Goal: Task Accomplishment & Management: Use online tool/utility

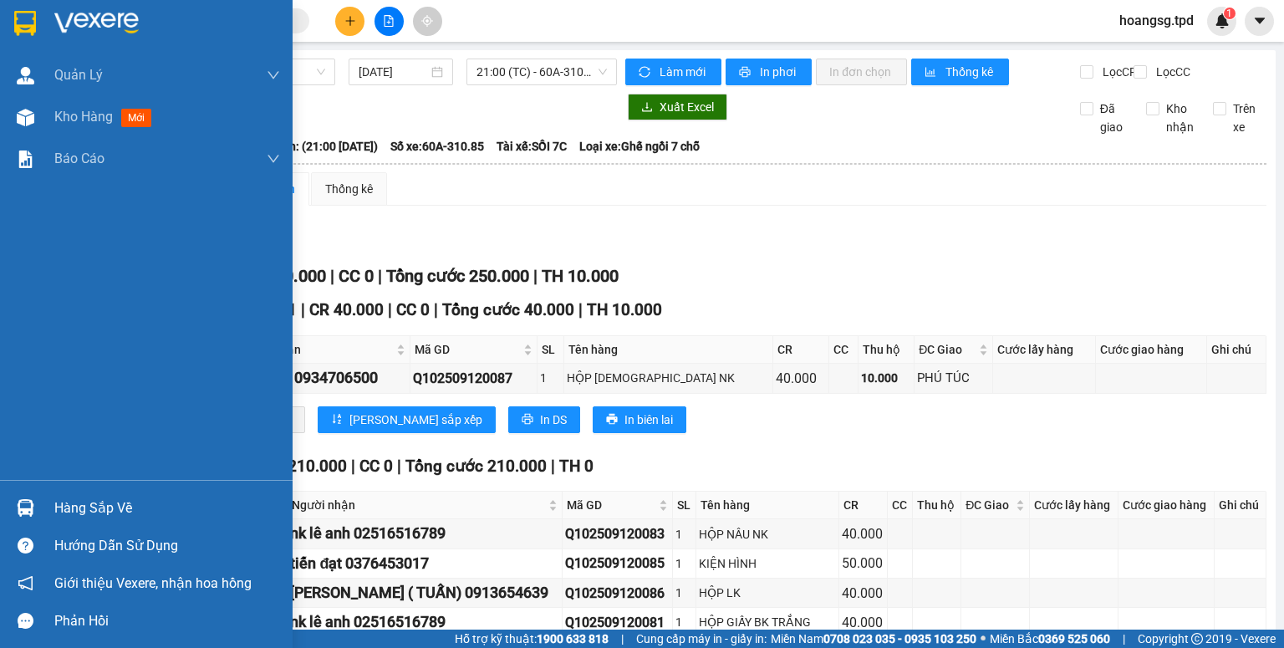
click at [63, 505] on div "Hàng sắp về" at bounding box center [167, 508] width 226 height 25
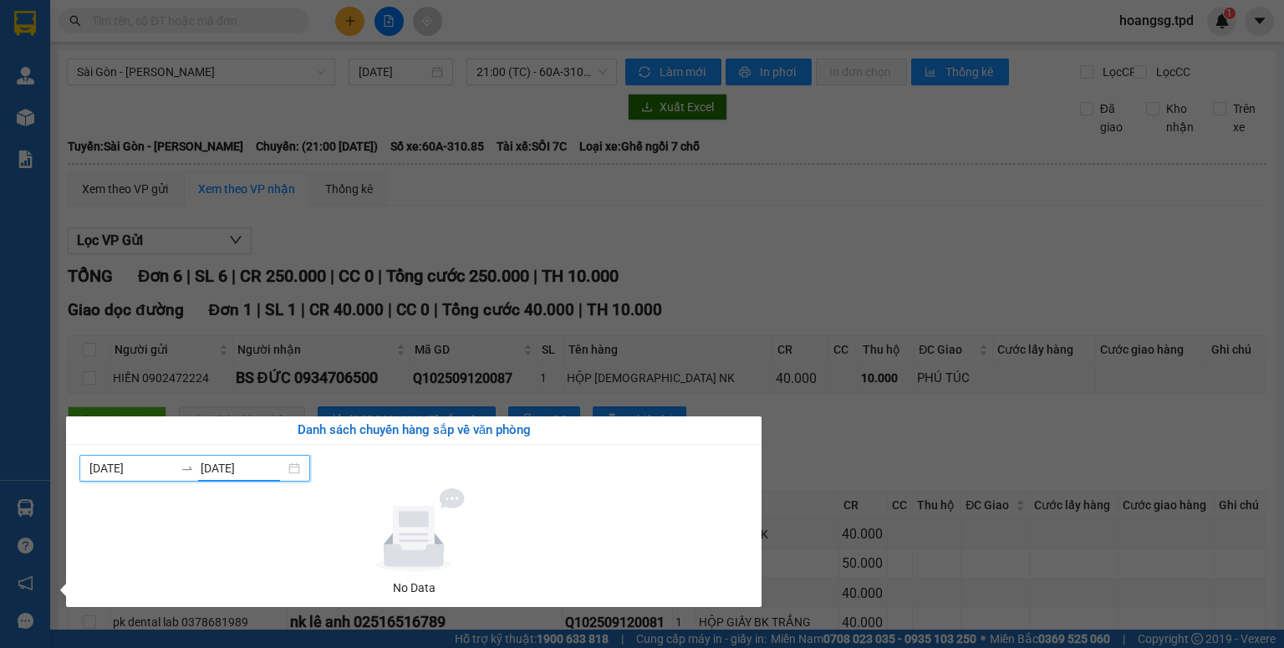
click at [206, 461] on input "[DATE]" at bounding box center [243, 468] width 84 height 18
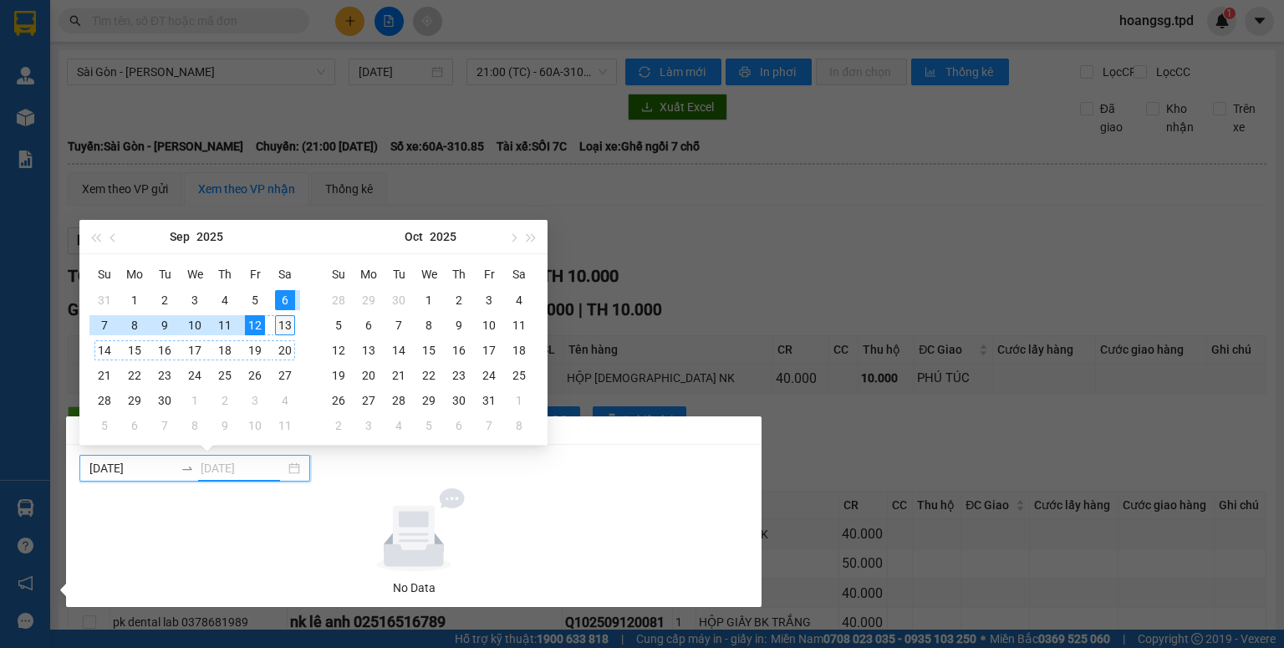
type input "[DATE]"
click at [275, 324] on div "13" at bounding box center [285, 325] width 20 height 20
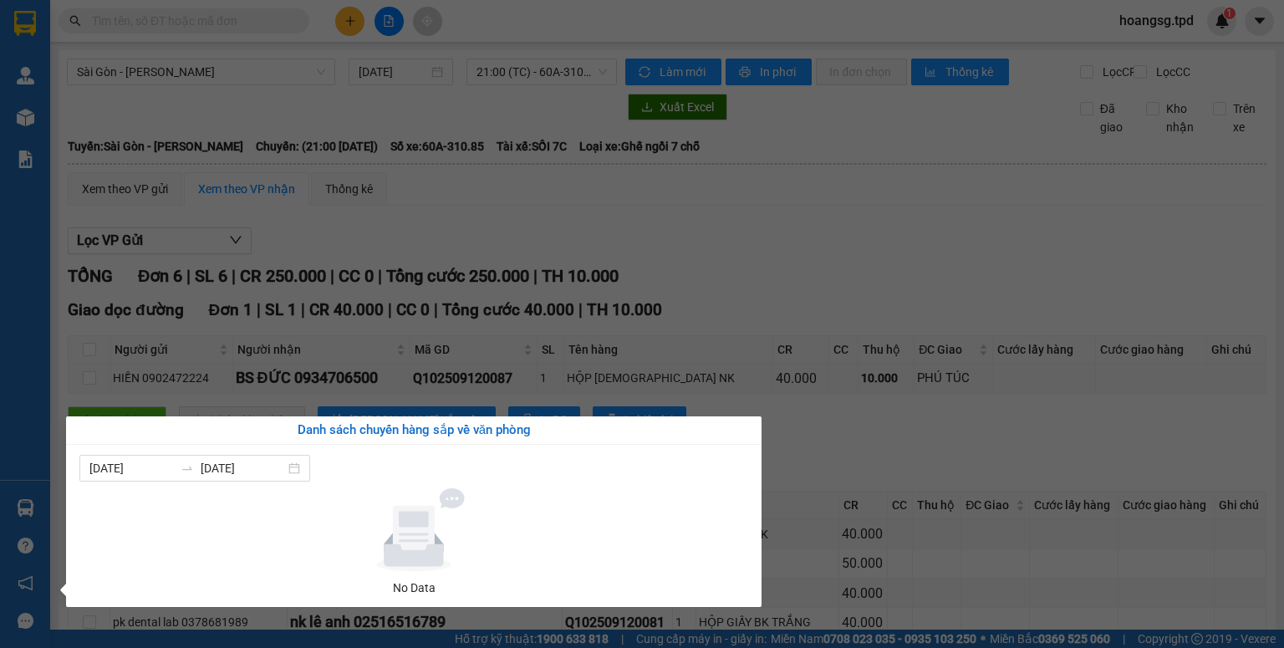
click at [328, 248] on section "Kết quả tìm kiếm ( 0 ) Bộ lọc No Data hoangsg.tpd 1 Quản Lý Quản lý khách hàng …" at bounding box center [642, 324] width 1284 height 648
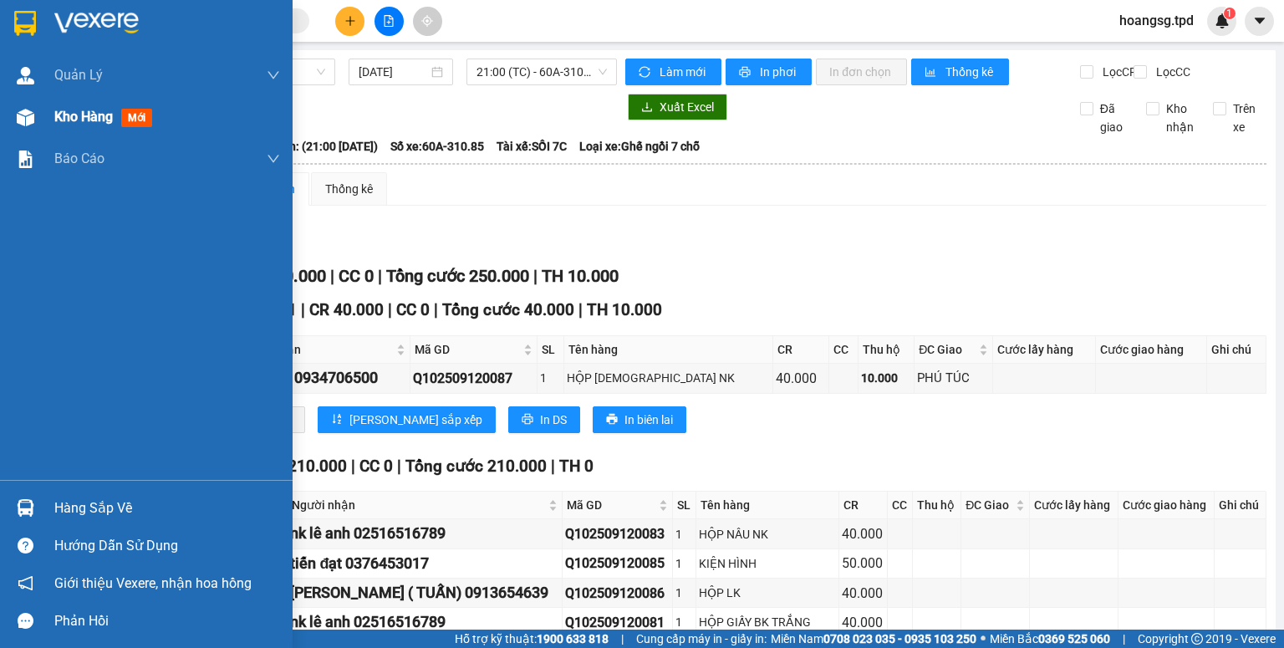
click at [134, 120] on span "mới" at bounding box center [136, 118] width 31 height 18
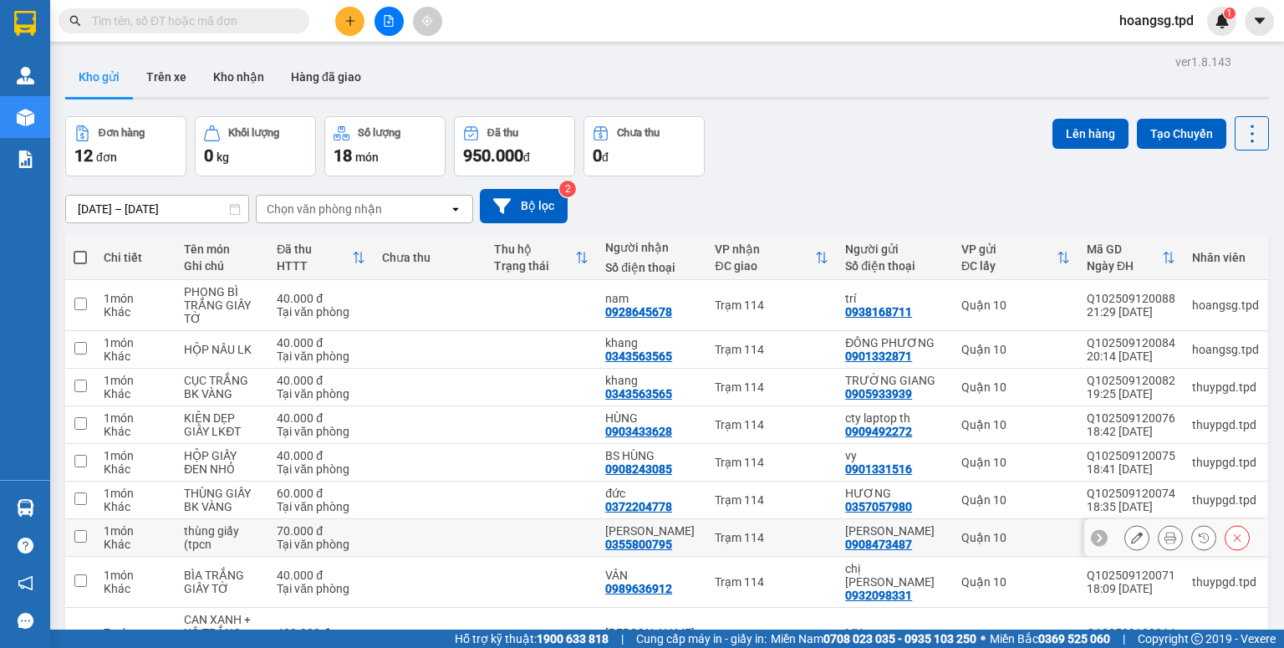
scroll to position [132, 0]
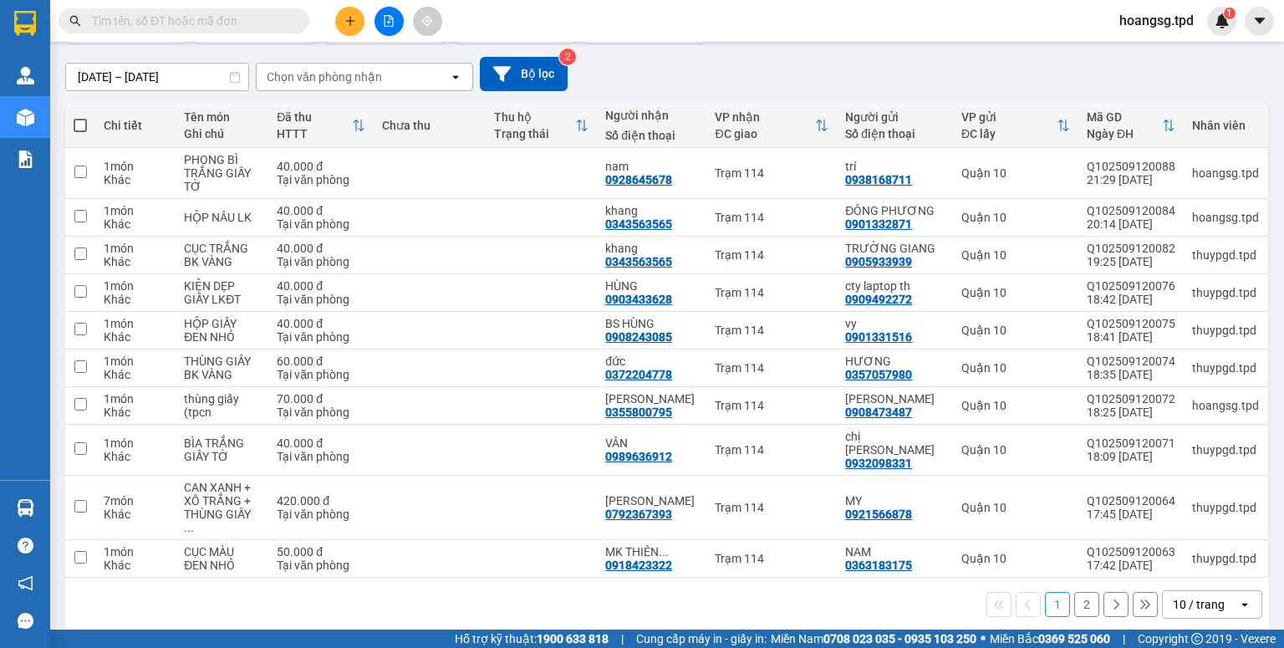
click at [1201, 596] on div "10 / trang" at bounding box center [1199, 604] width 52 height 17
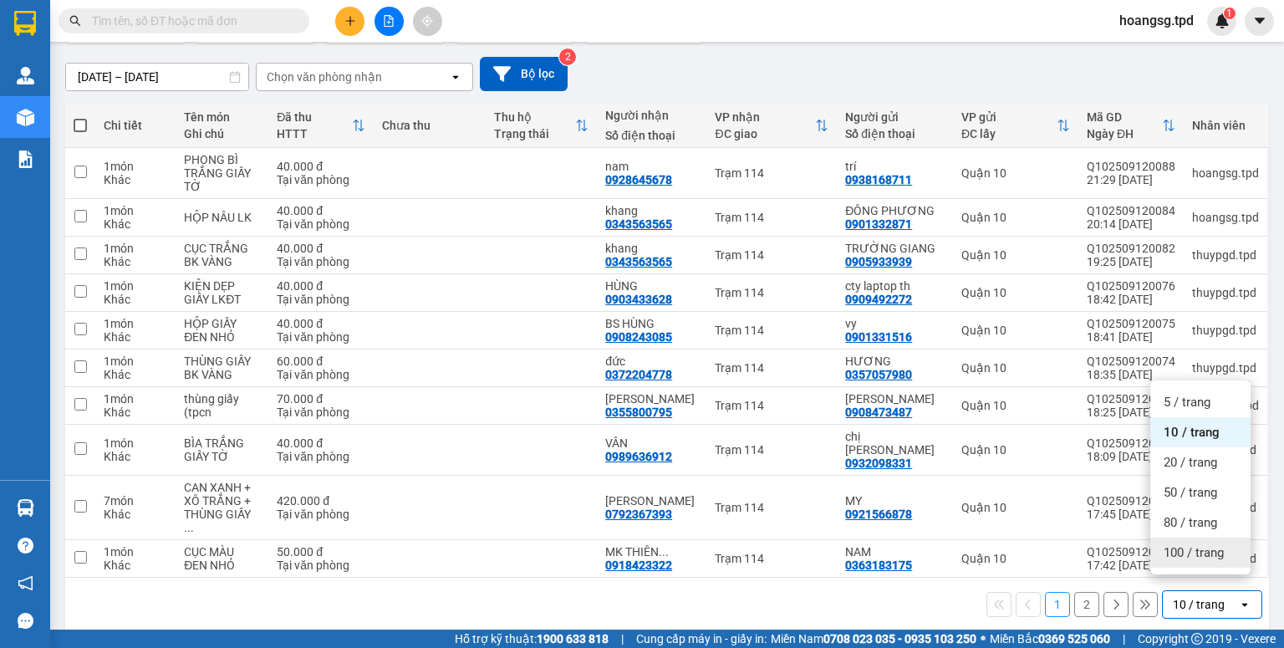
click at [1195, 553] on span "100 / trang" at bounding box center [1194, 552] width 60 height 17
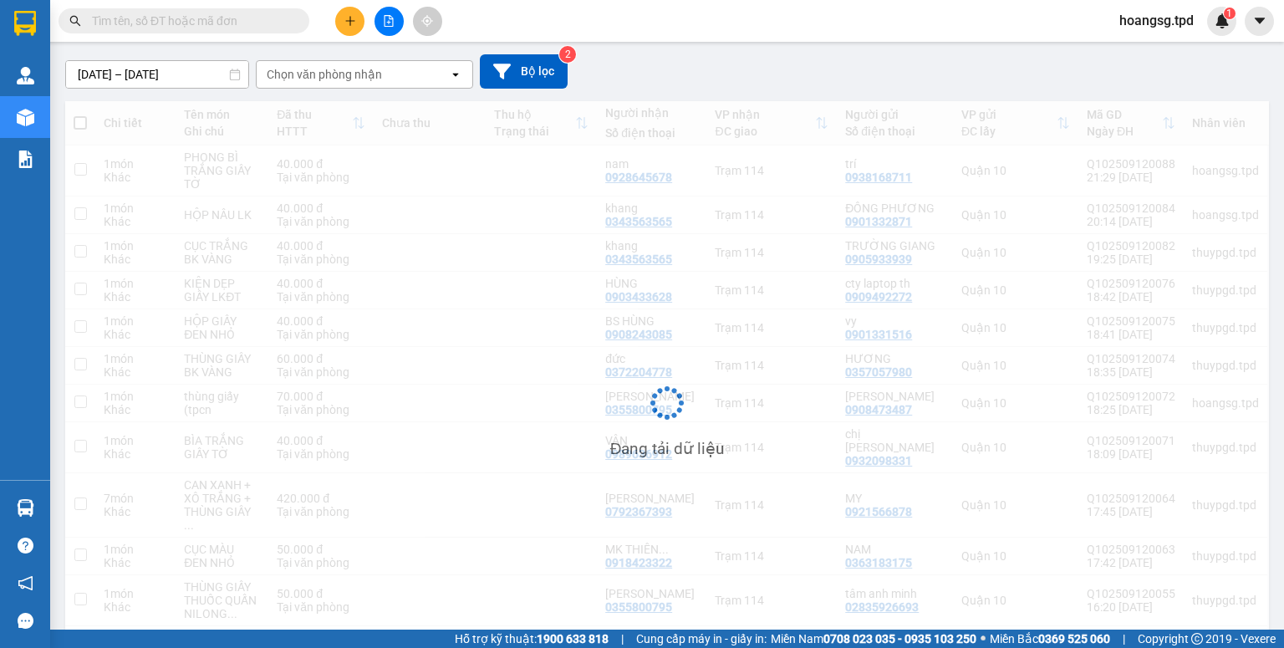
scroll to position [0, 0]
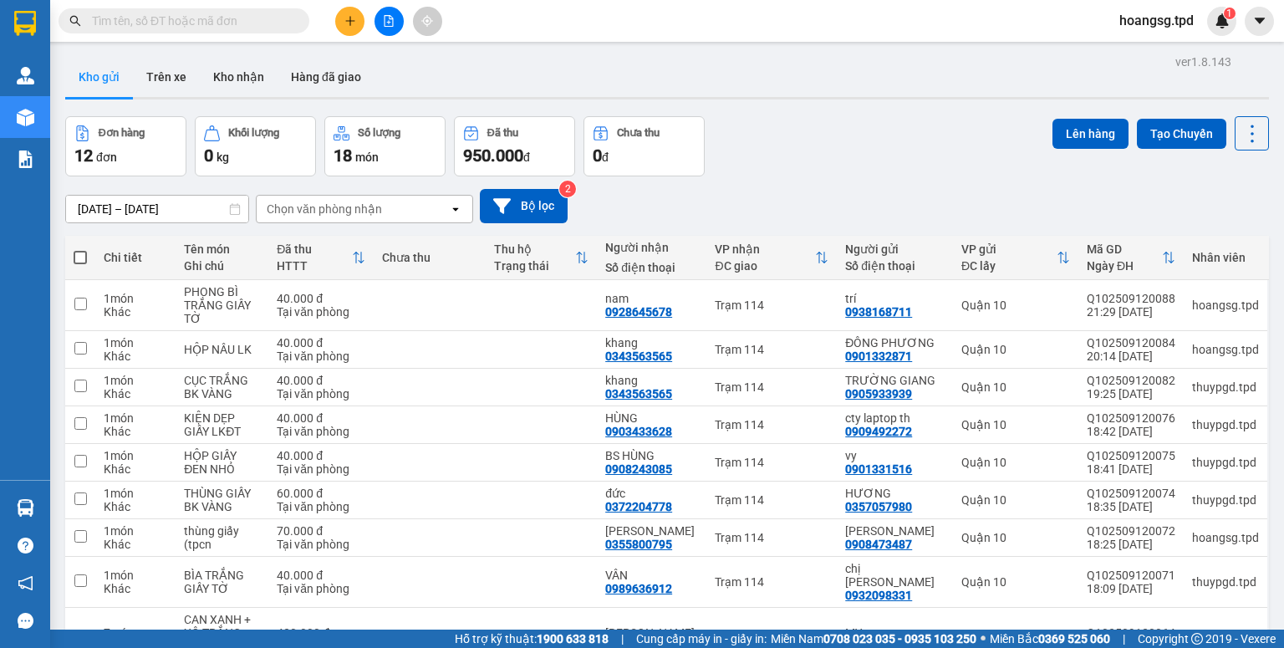
click at [80, 257] on span at bounding box center [80, 257] width 13 height 13
click at [80, 249] on input "checkbox" at bounding box center [80, 249] width 0 height 0
checkbox input "true"
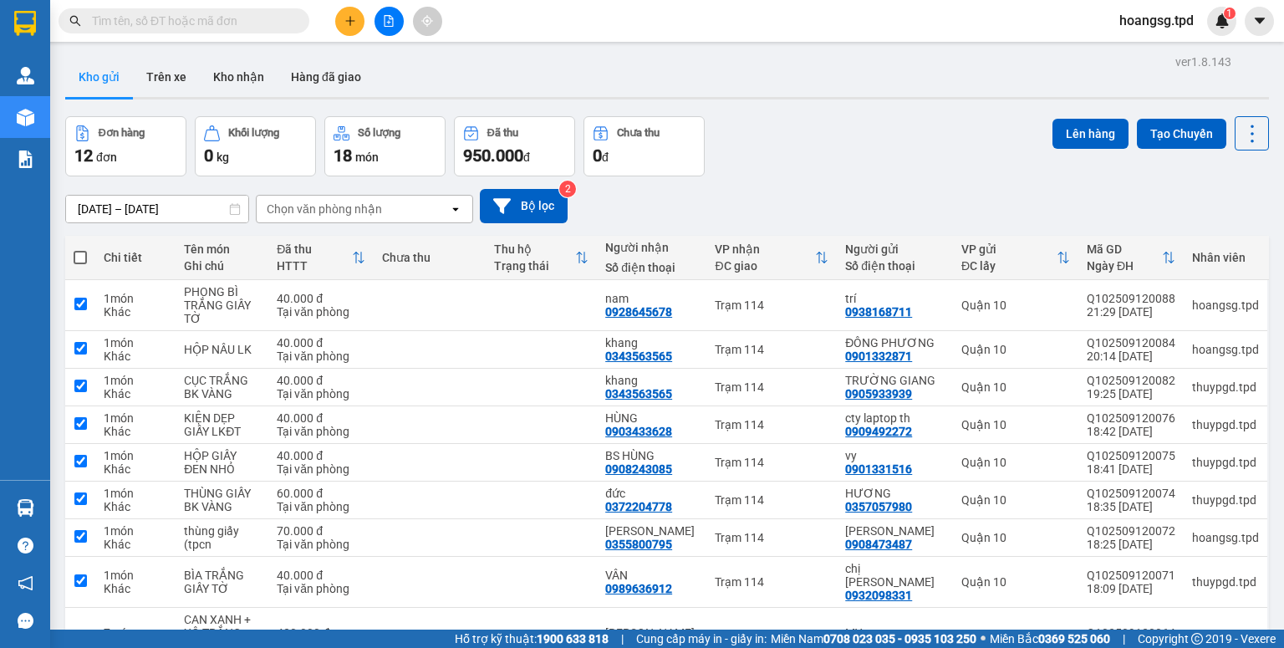
checkbox input "true"
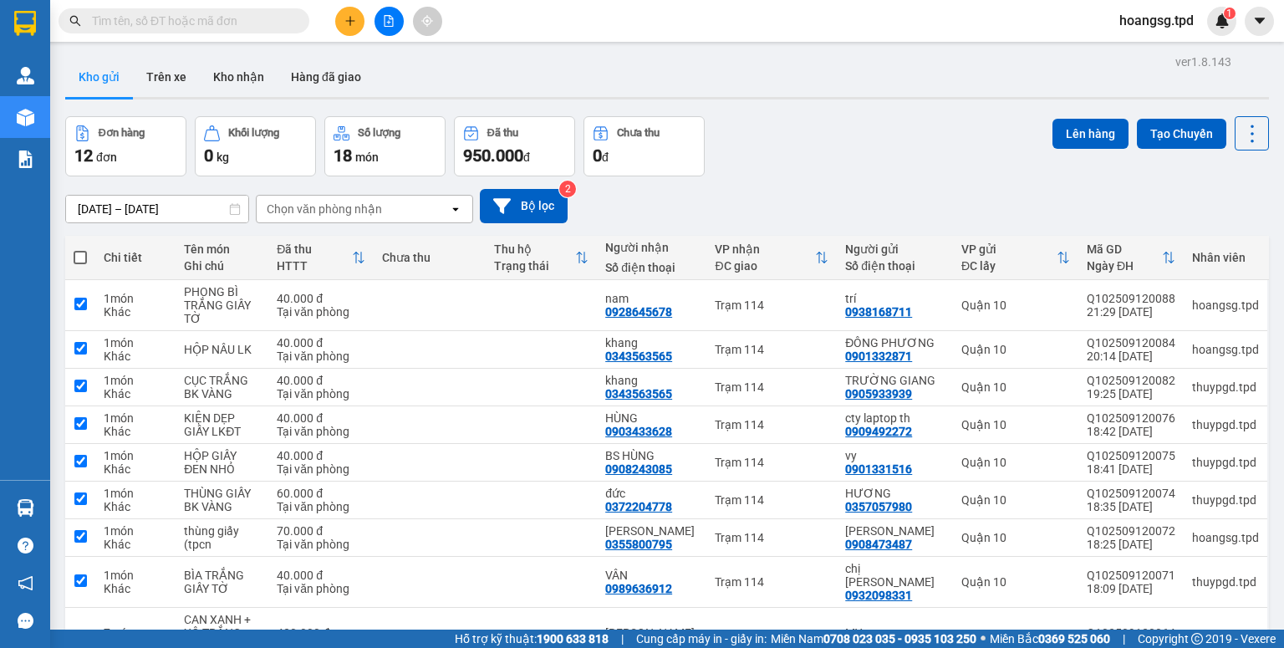
checkbox input "true"
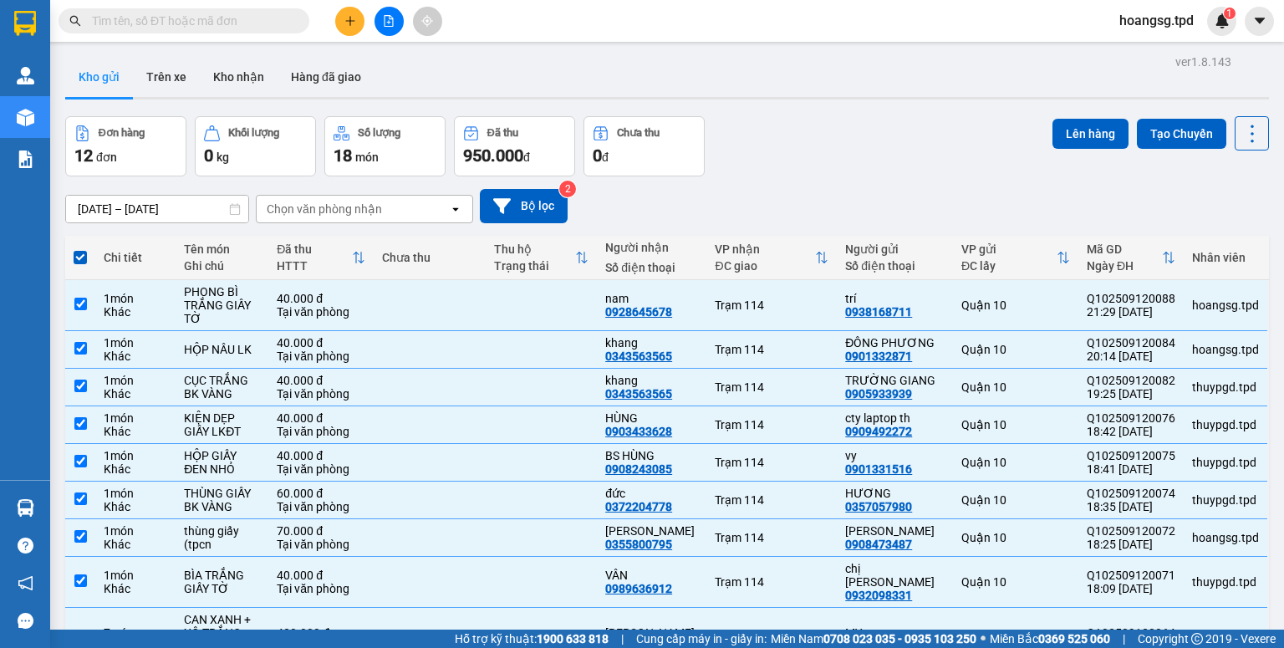
click at [81, 257] on span at bounding box center [80, 257] width 13 height 13
click at [80, 249] on input "checkbox" at bounding box center [80, 249] width 0 height 0
checkbox input "false"
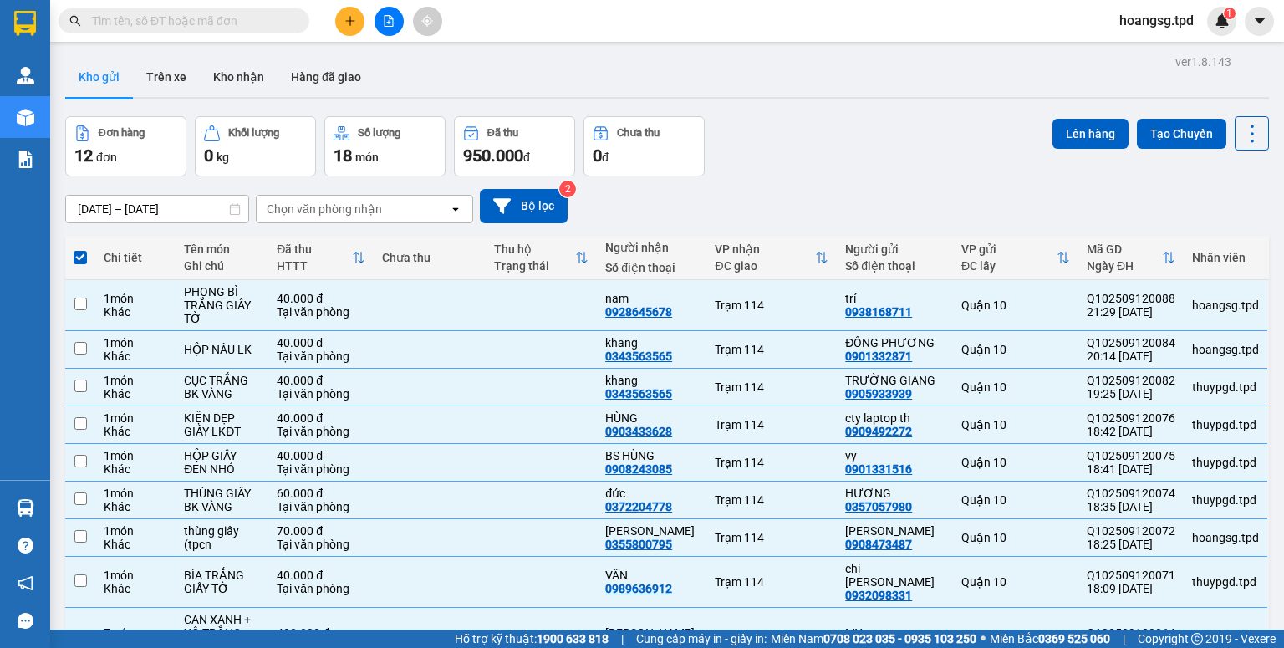
checkbox input "false"
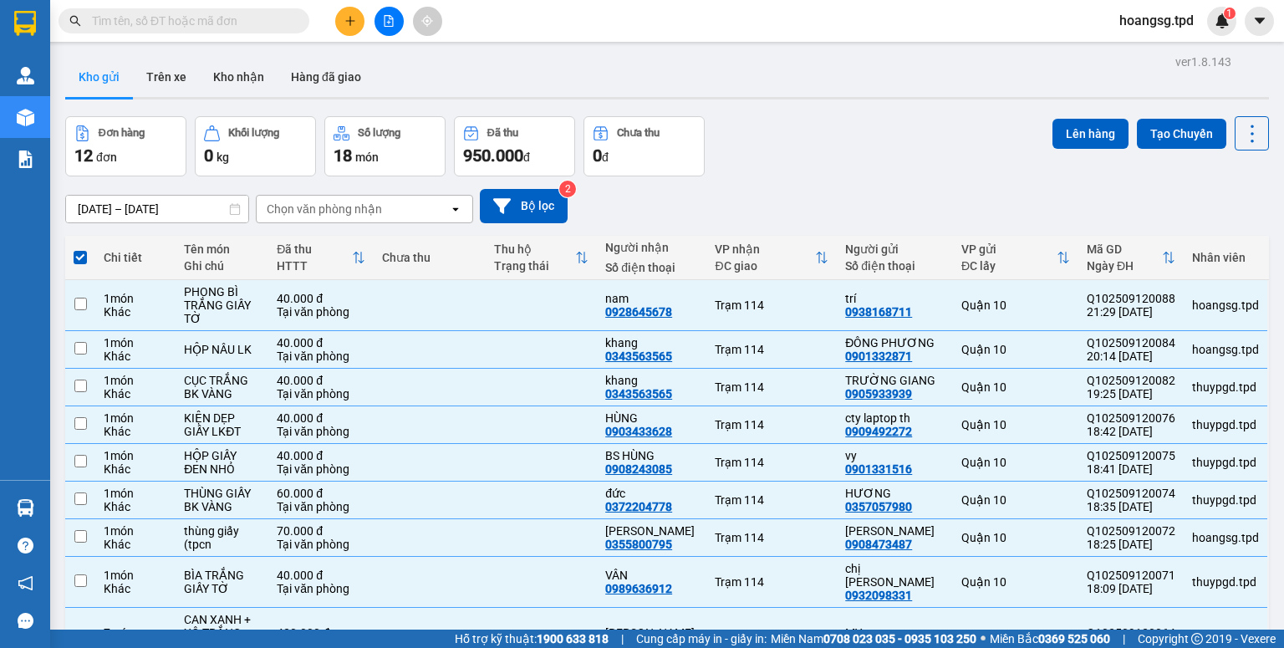
checkbox input "false"
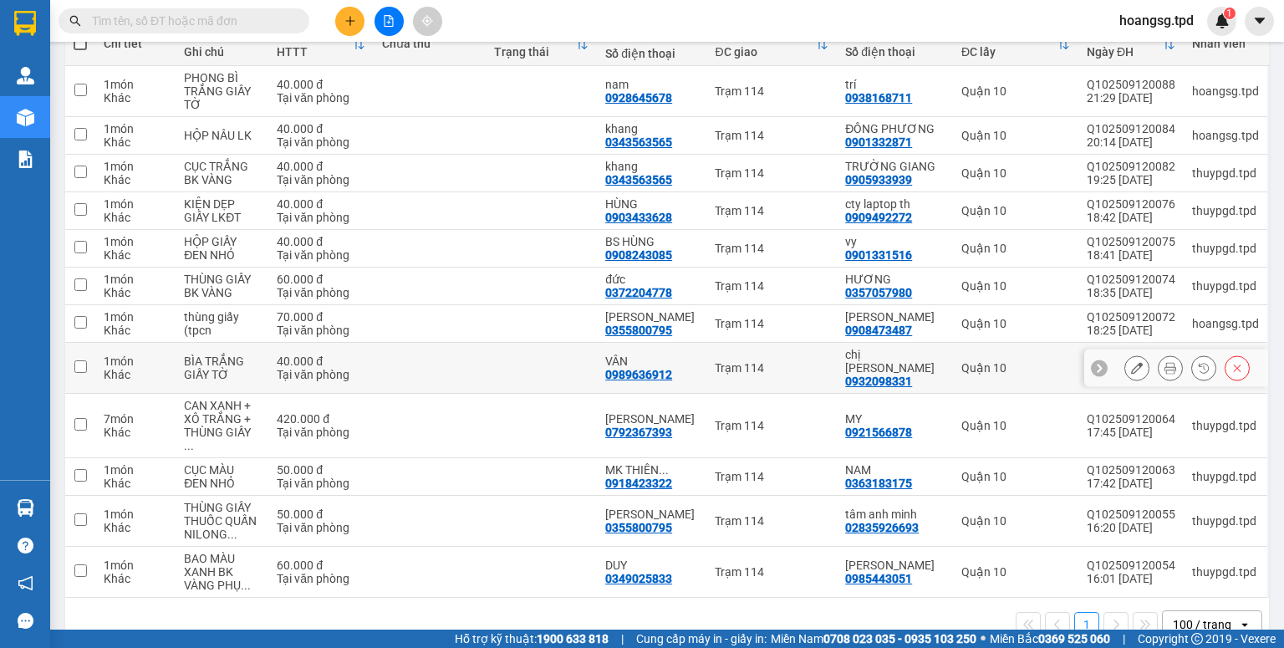
scroll to position [234, 0]
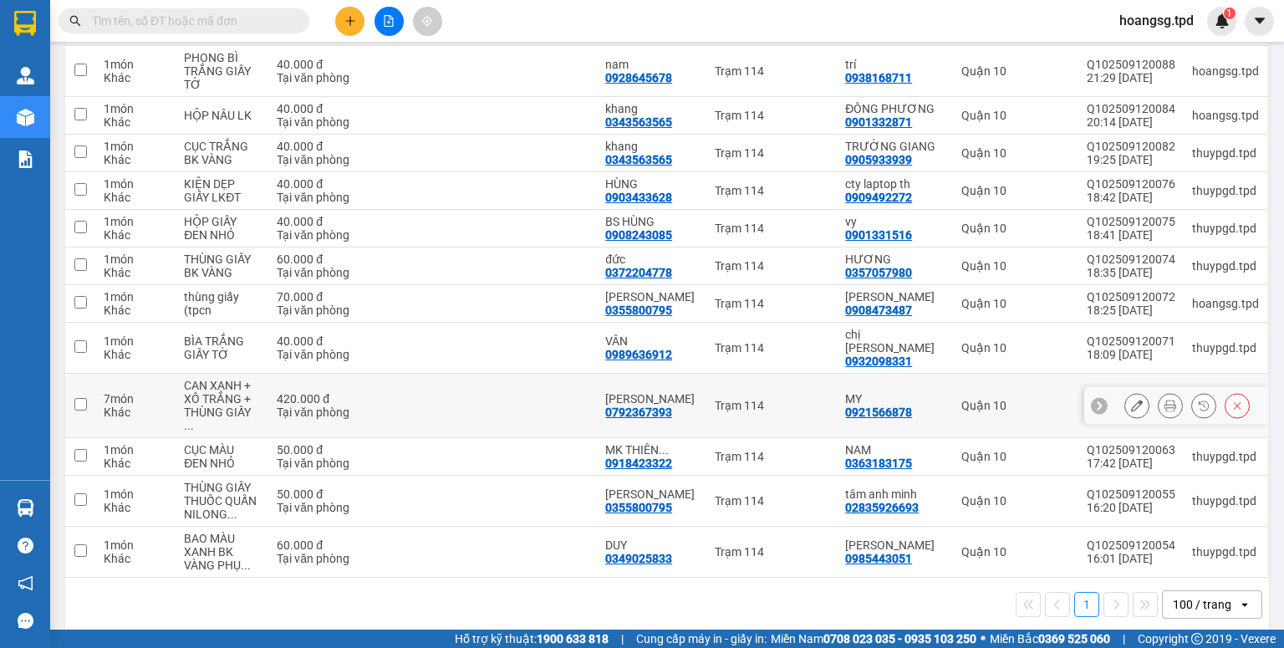
drag, startPoint x: 77, startPoint y: 400, endPoint x: 586, endPoint y: 348, distance: 511.7
click at [77, 399] on input "checkbox" at bounding box center [80, 404] width 13 height 13
checkbox input "true"
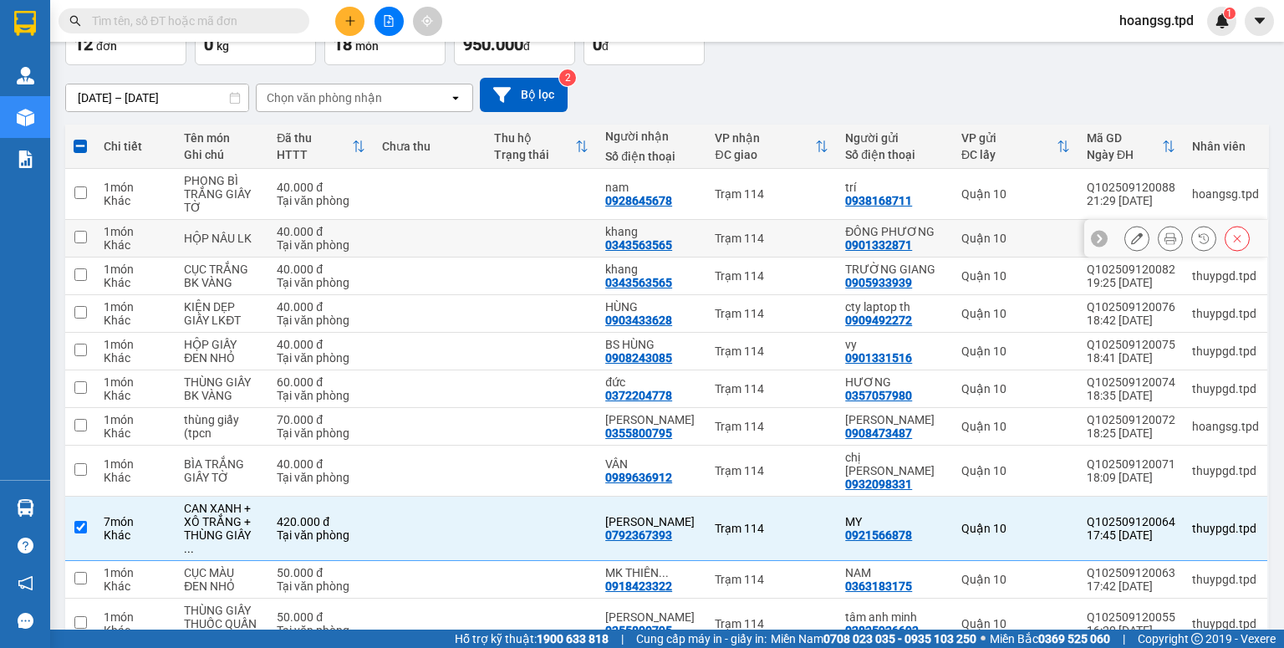
scroll to position [0, 0]
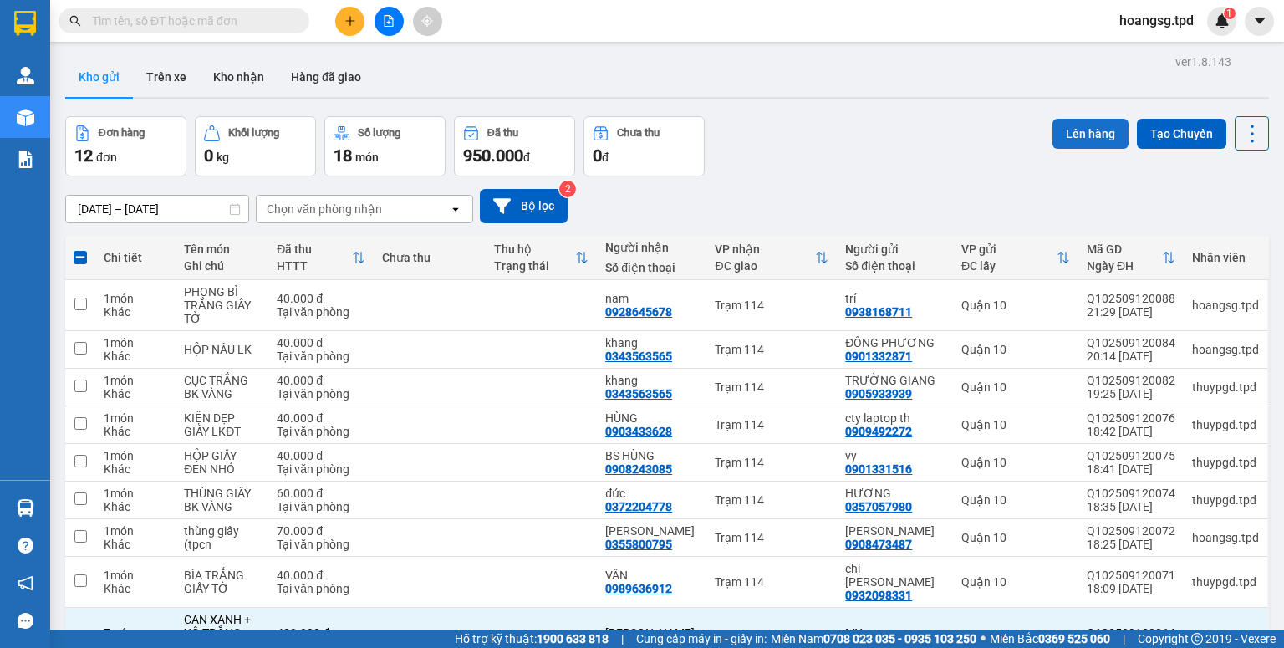
click at [1061, 145] on button "Lên hàng" at bounding box center [1090, 134] width 76 height 30
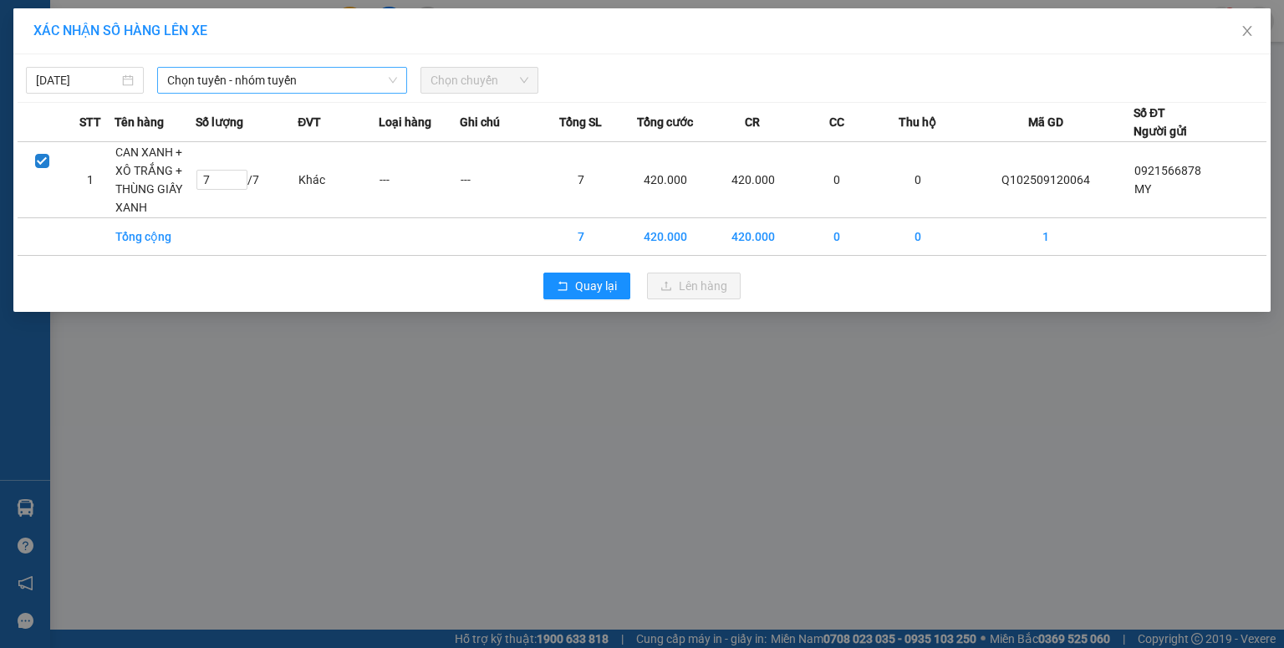
click at [195, 85] on span "Chọn tuyến - nhóm tuyến" at bounding box center [282, 80] width 230 height 25
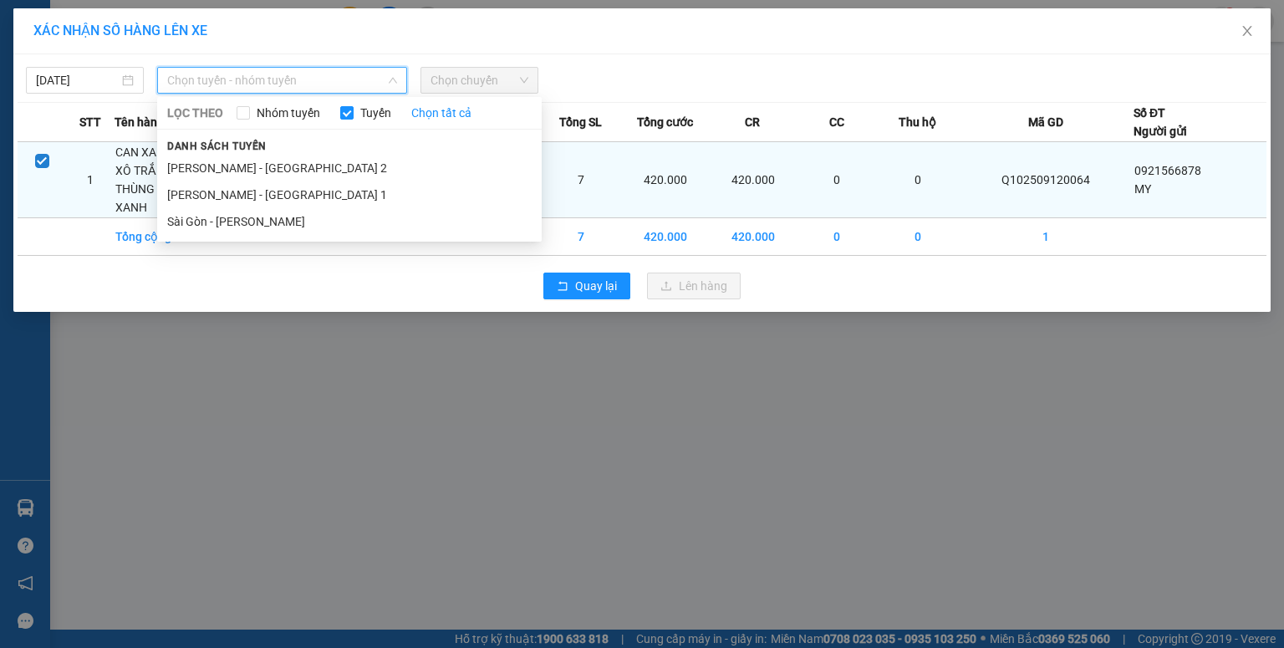
click at [211, 218] on li "Sài Gòn - [PERSON_NAME]" at bounding box center [349, 221] width 385 height 27
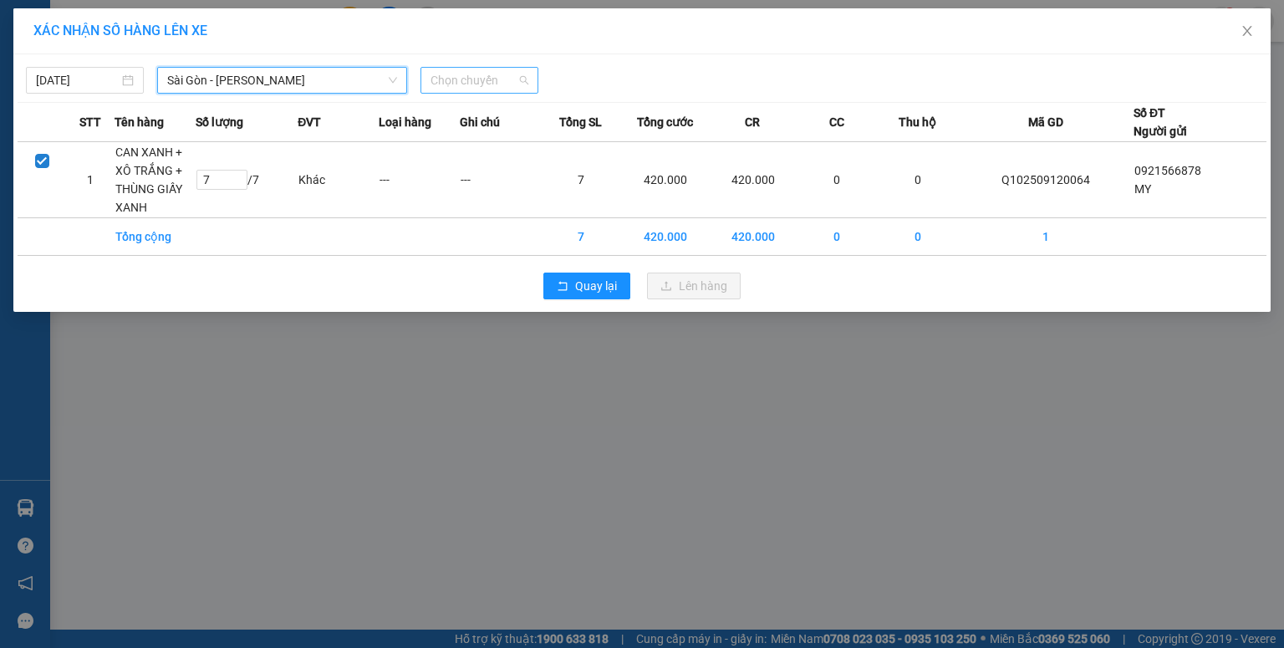
click at [440, 80] on span "Chọn chuyến" at bounding box center [480, 80] width 98 height 25
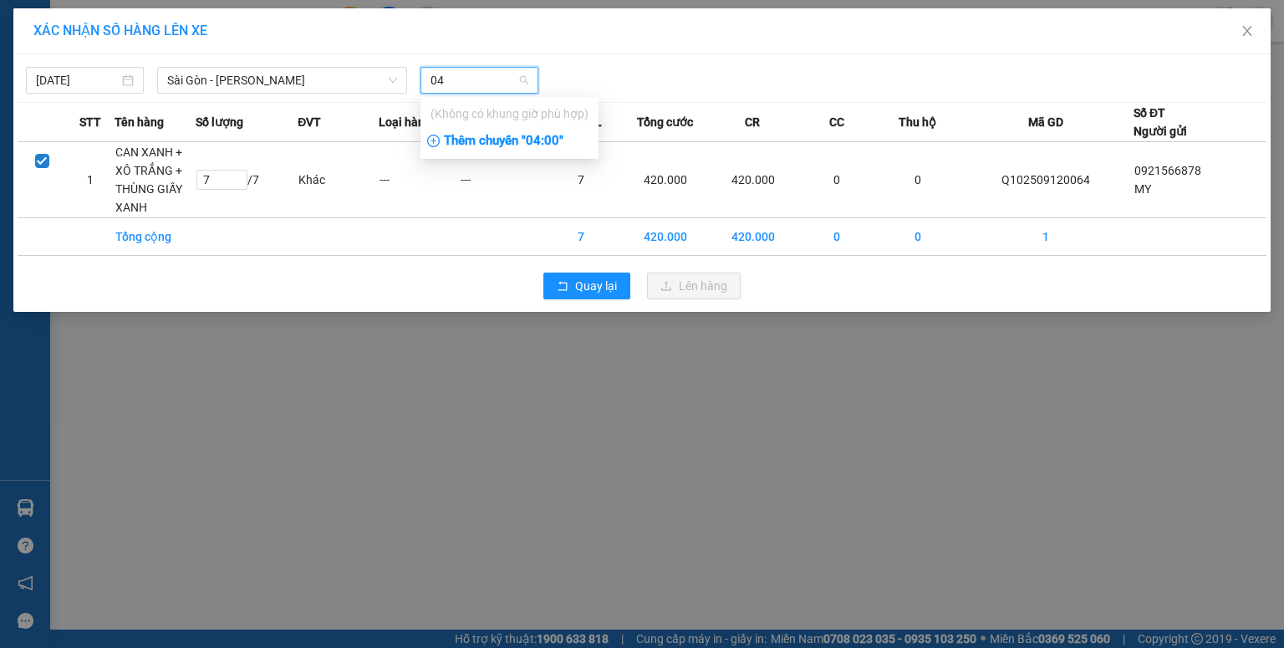
type input "04"
click at [487, 136] on div "Thêm chuyến " 04:00 "" at bounding box center [509, 141] width 178 height 28
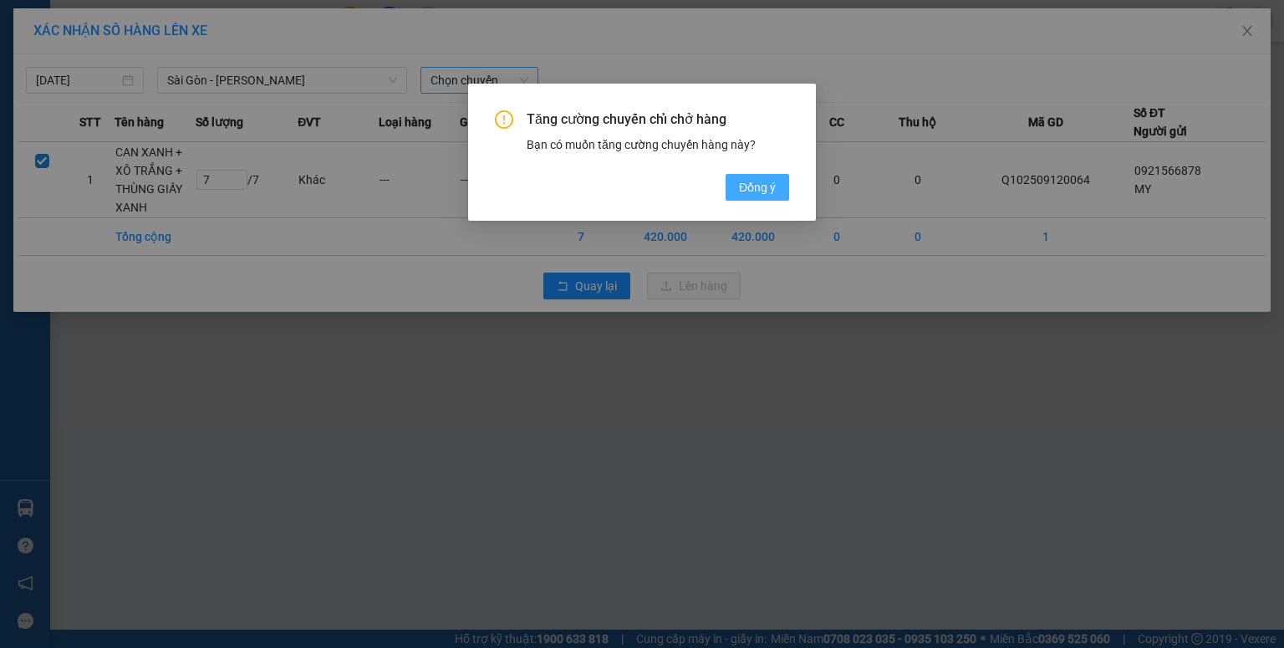
click at [730, 187] on button "Đồng ý" at bounding box center [758, 187] width 64 height 27
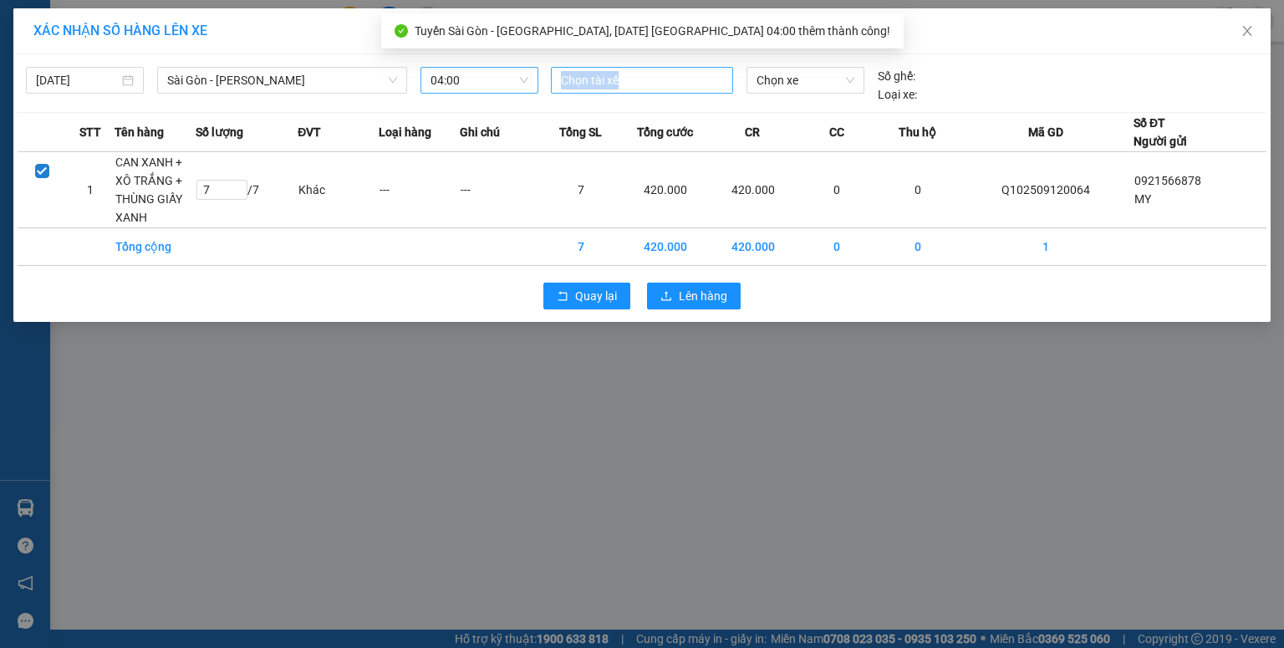
click at [601, 91] on div "Chọn tài xế" at bounding box center [642, 85] width 196 height 37
drag, startPoint x: 595, startPoint y: 114, endPoint x: 604, endPoint y: 101, distance: 15.1
click at [598, 113] on th "Tổng SL" at bounding box center [581, 132] width 81 height 39
click at [620, 86] on div at bounding box center [642, 80] width 174 height 20
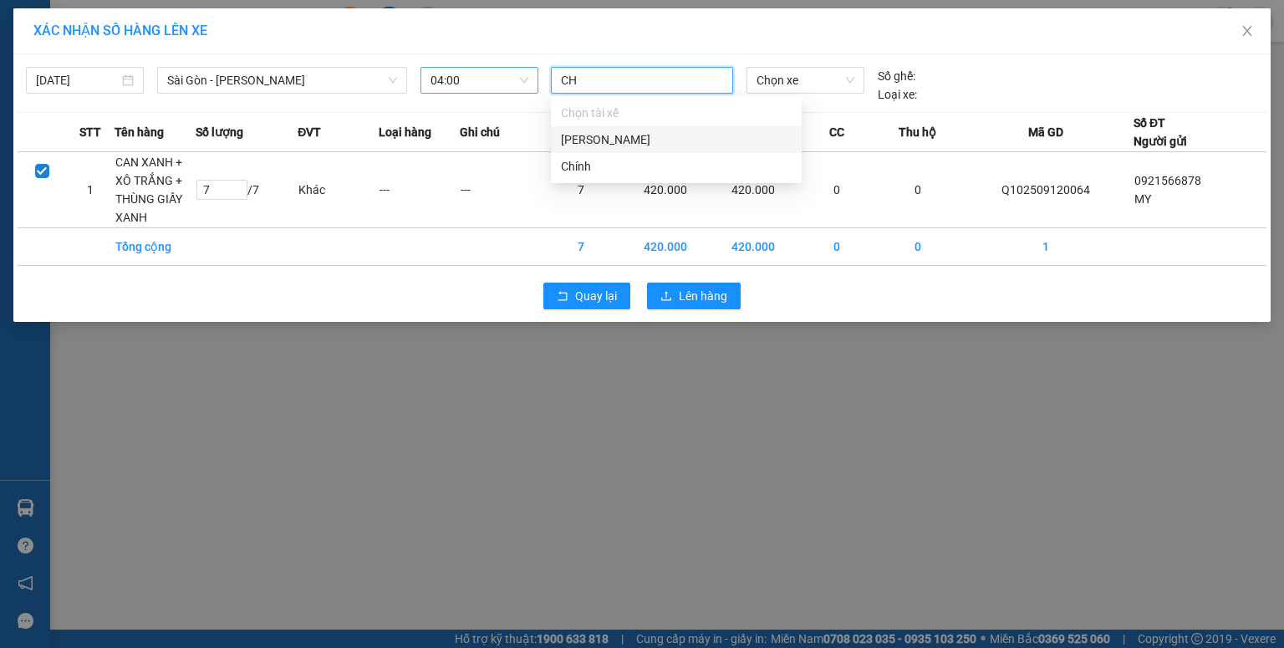
type input "CHI"
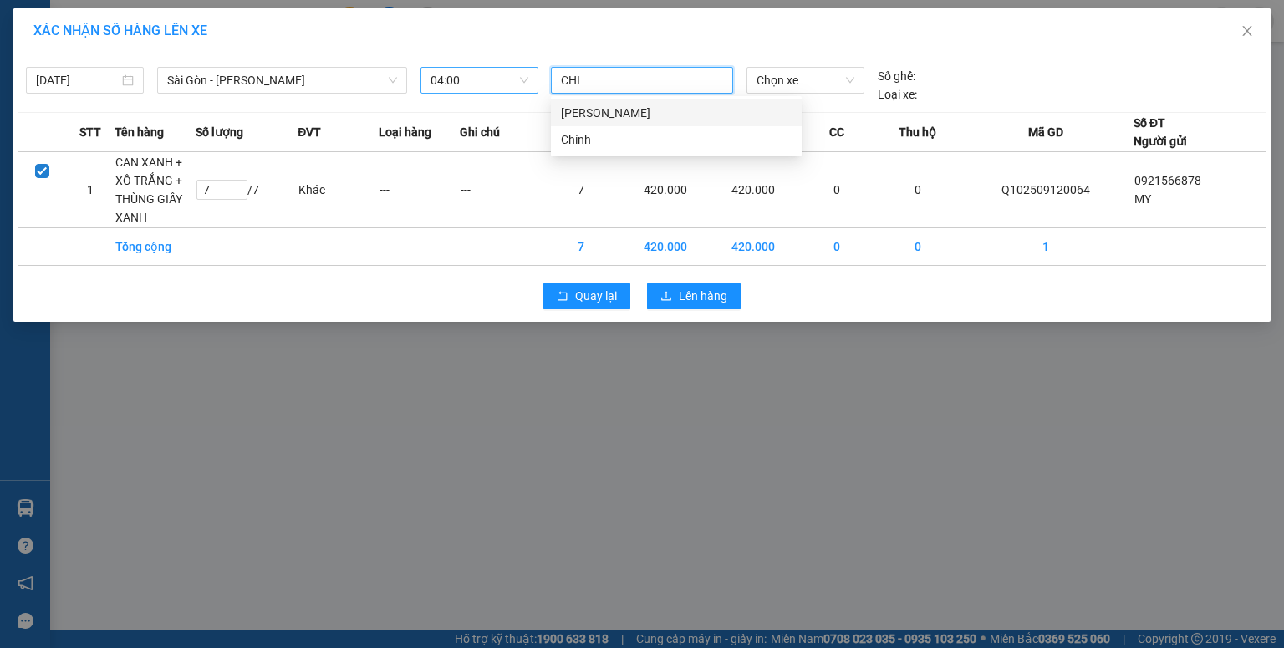
click at [615, 107] on div "Phạm Văn Chí" at bounding box center [676, 113] width 231 height 18
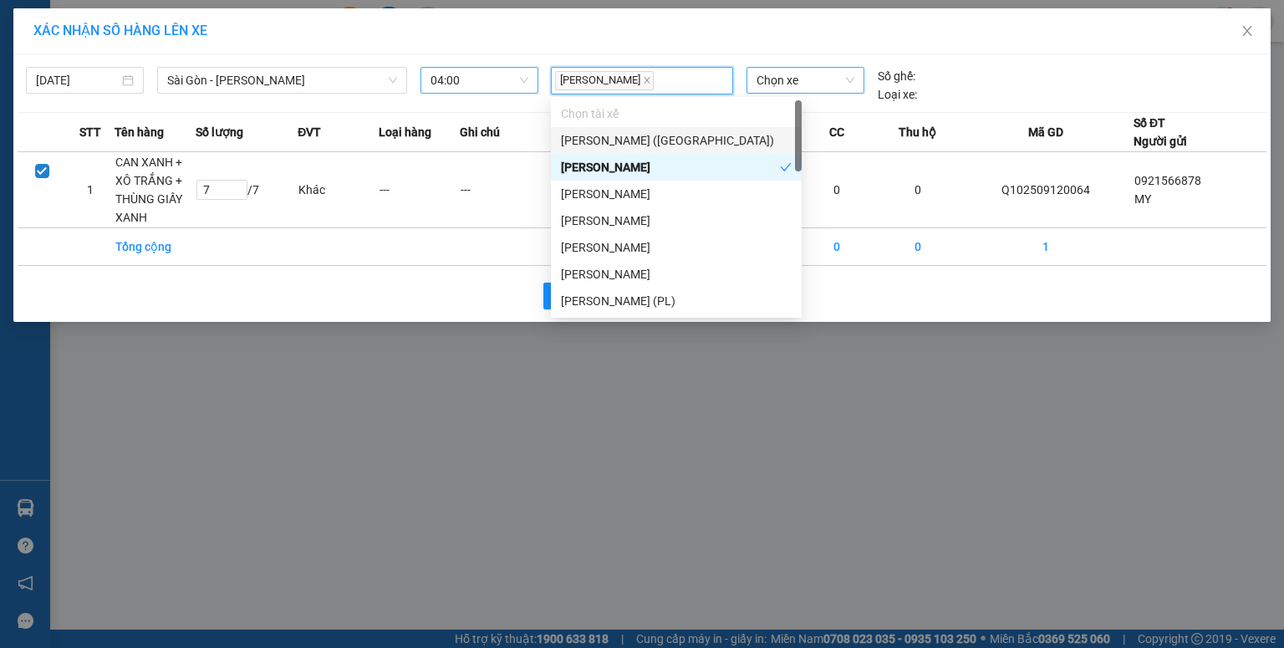
click at [766, 84] on span "Chọn xe" at bounding box center [805, 80] width 97 height 25
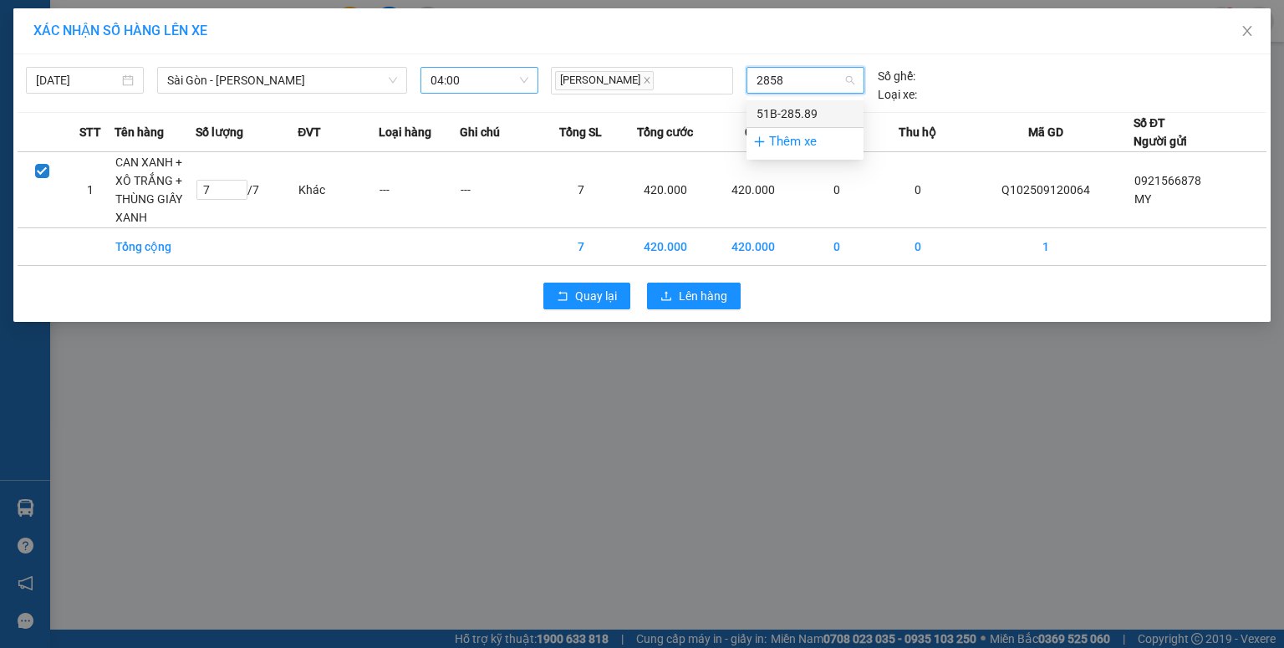
type input "28589"
drag, startPoint x: 789, startPoint y: 116, endPoint x: 780, endPoint y: 140, distance: 25.1
click at [789, 117] on div "51B-285.89" at bounding box center [805, 113] width 97 height 18
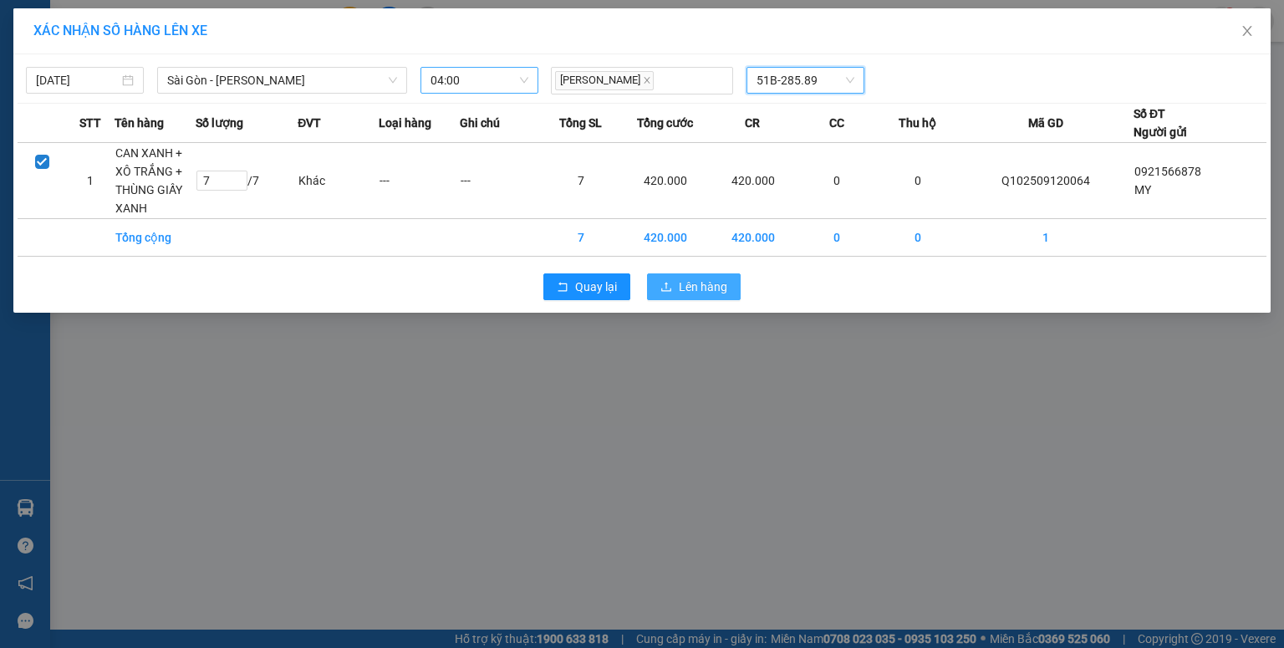
click at [715, 278] on span "Lên hàng" at bounding box center [703, 287] width 48 height 18
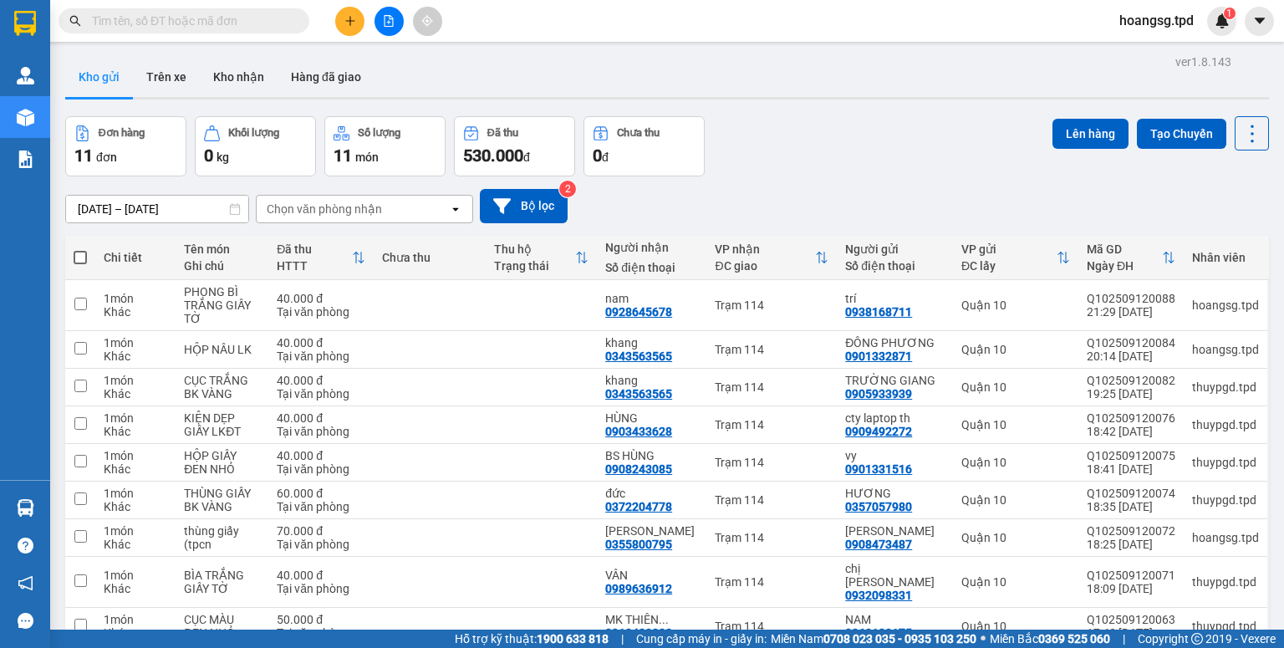
click at [384, 27] on button at bounding box center [389, 21] width 29 height 29
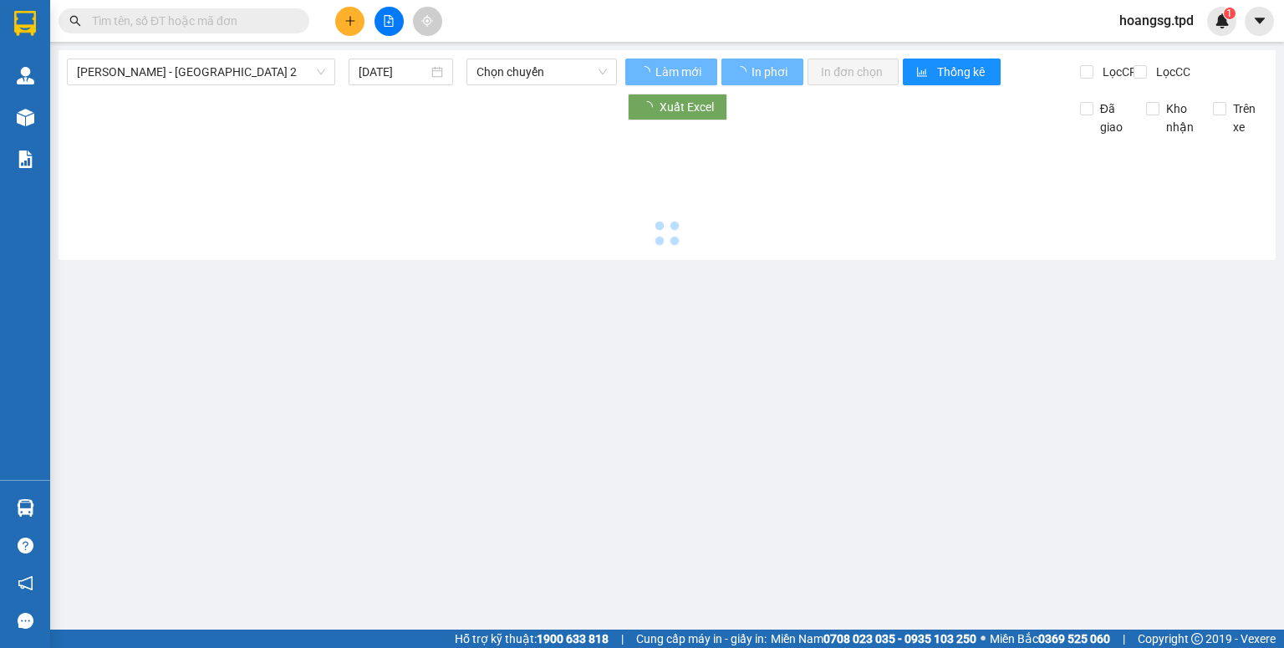
type input "[DATE]"
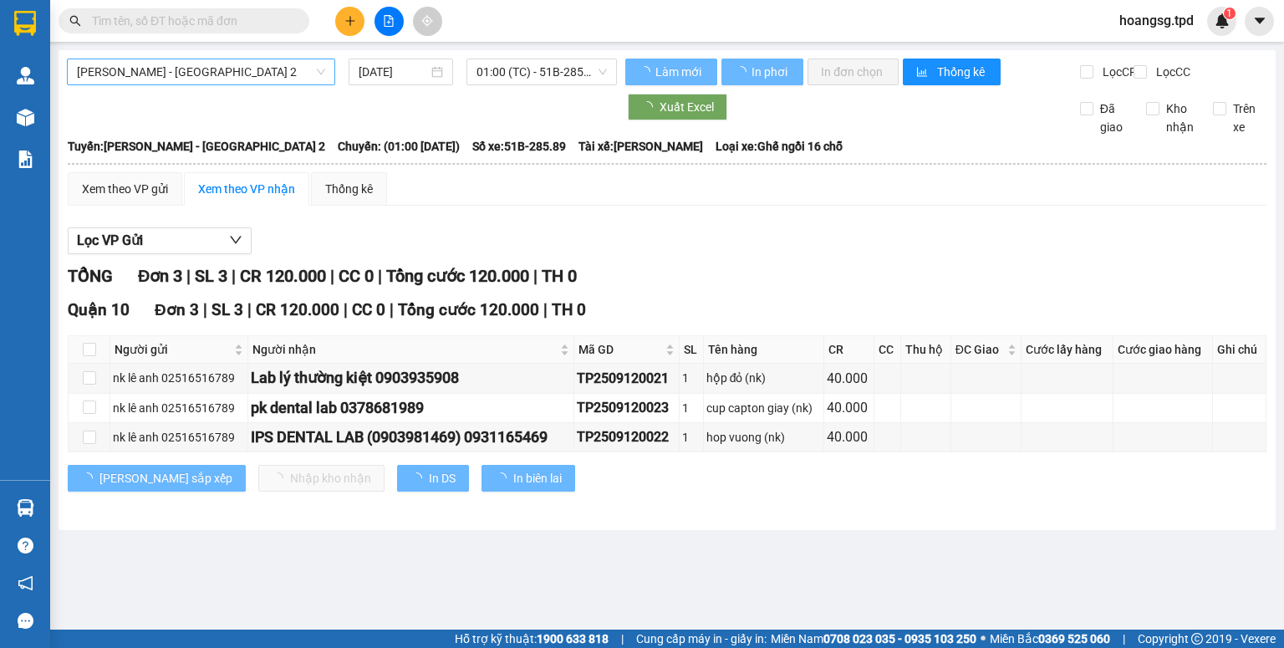
click at [155, 68] on span "Phương Lâm - Sài Gòn 2" at bounding box center [201, 71] width 248 height 25
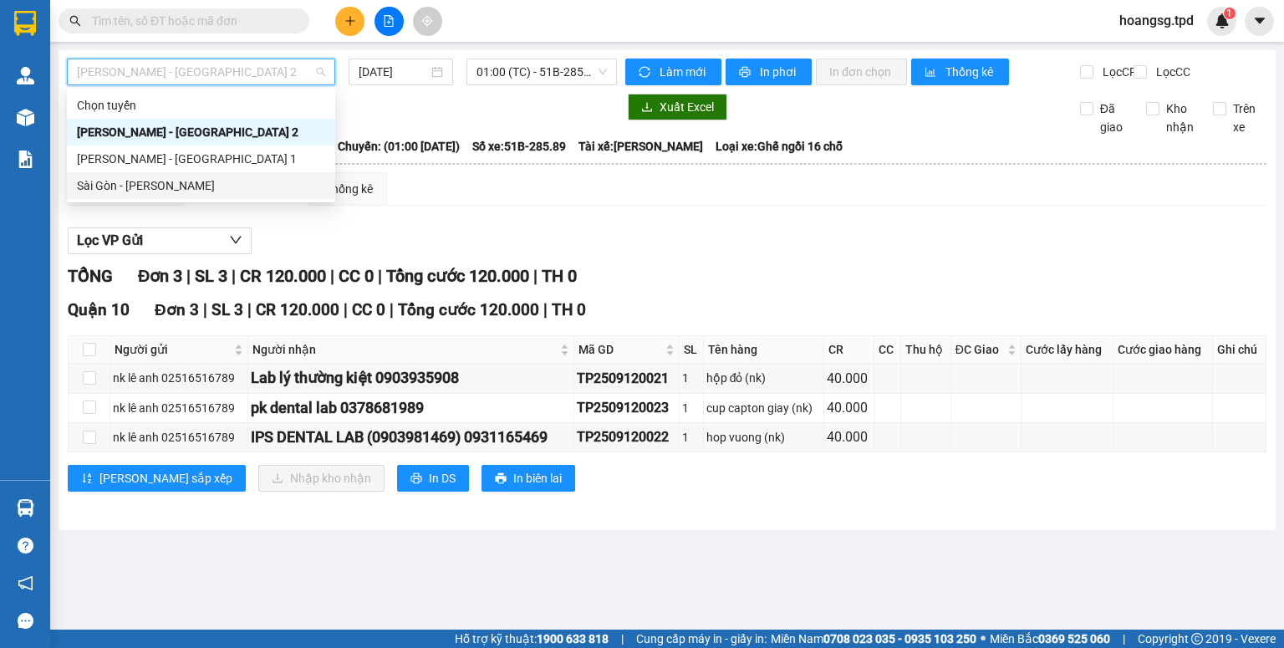
drag, startPoint x: 145, startPoint y: 179, endPoint x: 274, endPoint y: 148, distance: 133.2
click at [145, 180] on div "Sài Gòn - [PERSON_NAME]" at bounding box center [201, 185] width 248 height 18
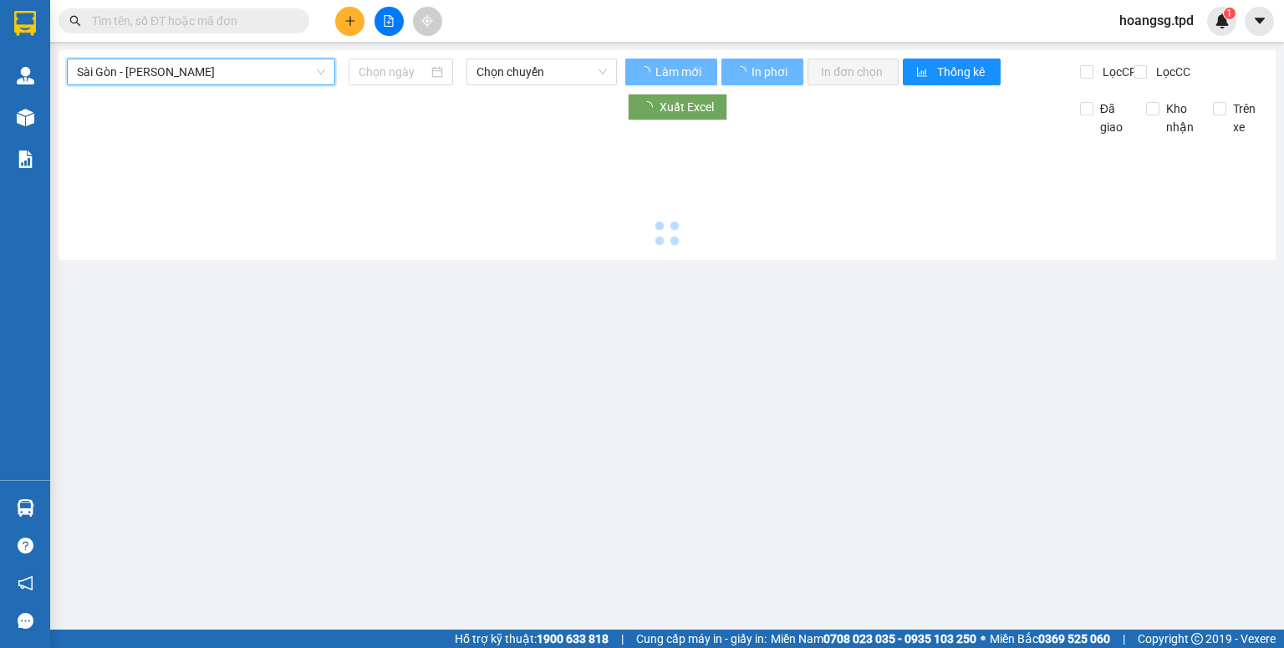
type input "[DATE]"
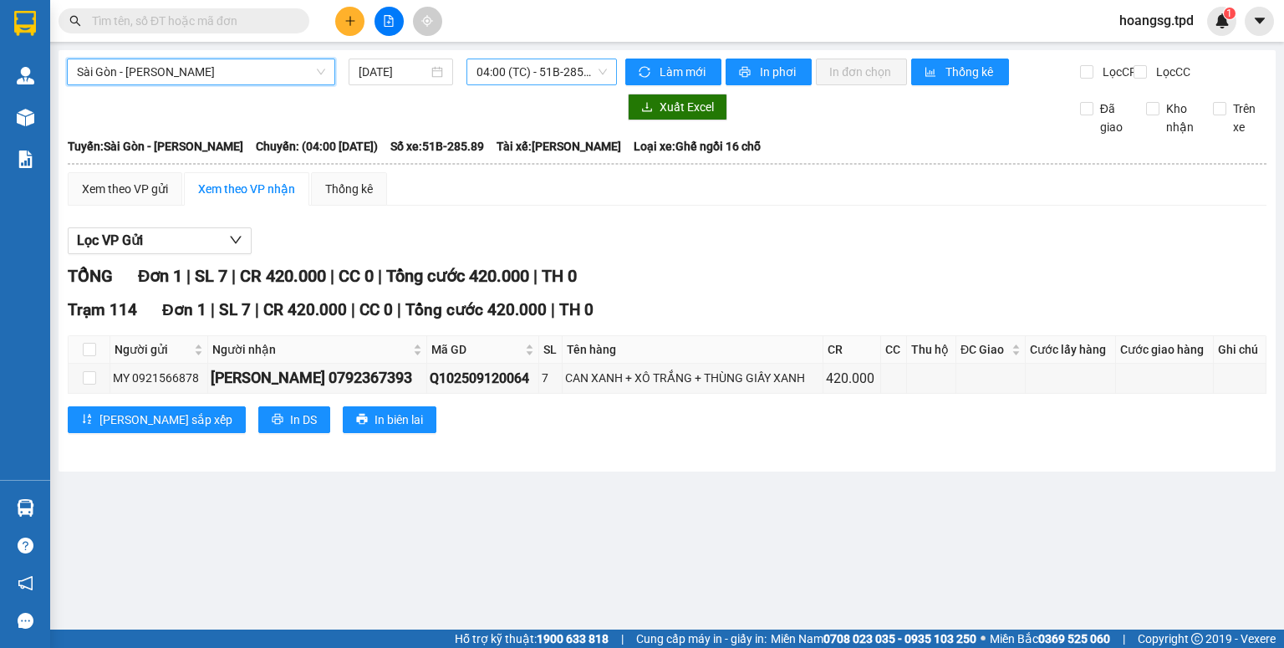
click at [497, 76] on span "04:00 (TC) - 51B-285.89" at bounding box center [541, 71] width 131 height 25
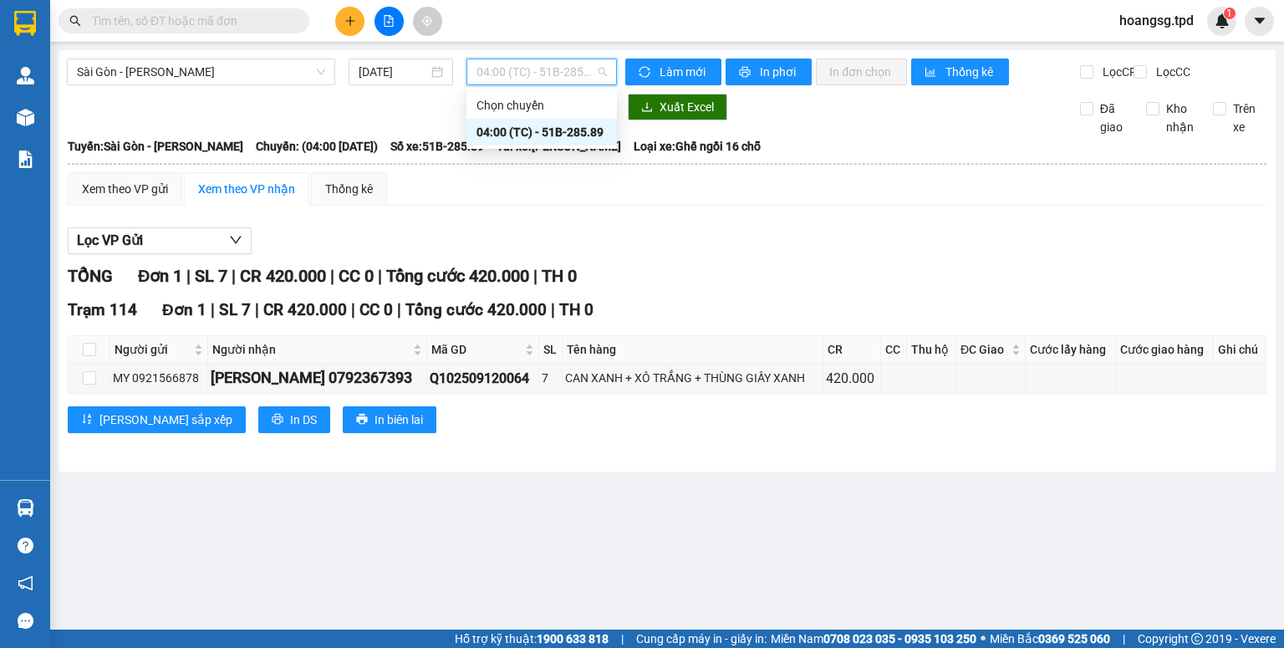
click at [603, 202] on div "Xem theo VP gửi Xem theo VP nhận Thống kê" at bounding box center [667, 188] width 1199 height 33
